Goal: Obtain resource: Download file/media

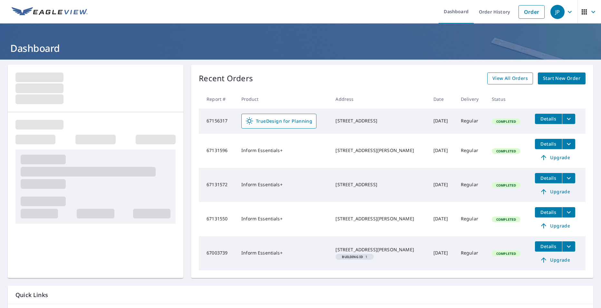
click at [496, 79] on span "View All Orders" at bounding box center [510, 78] width 35 height 8
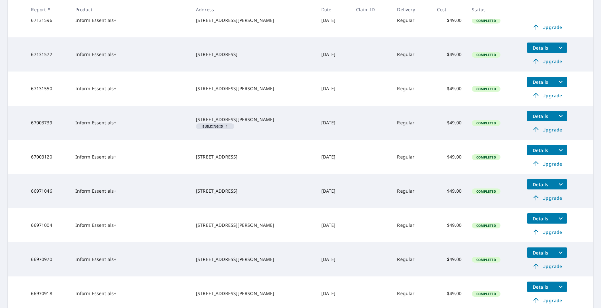
scroll to position [215, 0]
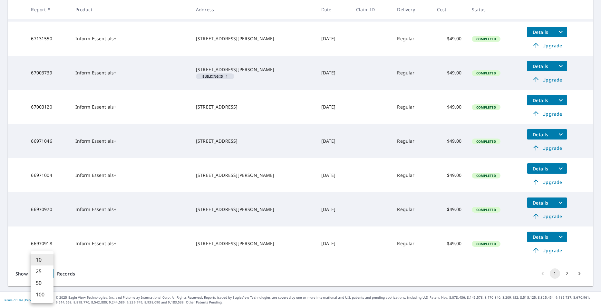
click at [45, 274] on body "JP JP Dashboard Order History Order JP Dashboard / Order History Order History …" at bounding box center [300, 154] width 601 height 308
click at [45, 289] on li "50" at bounding box center [42, 283] width 23 height 12
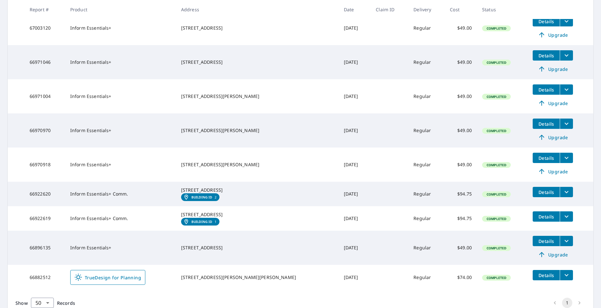
scroll to position [336, 0]
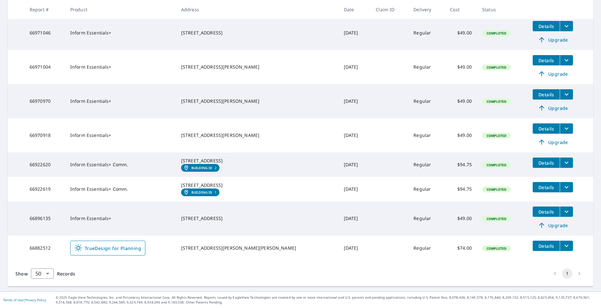
click at [560, 210] on button "filesDropdownBtn-66896135" at bounding box center [566, 212] width 13 height 10
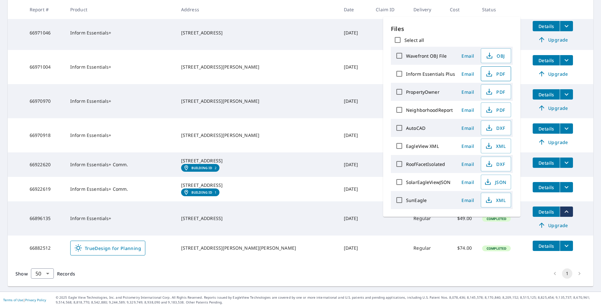
click at [493, 76] on span "PDF" at bounding box center [495, 74] width 21 height 8
